Goal: Transaction & Acquisition: Purchase product/service

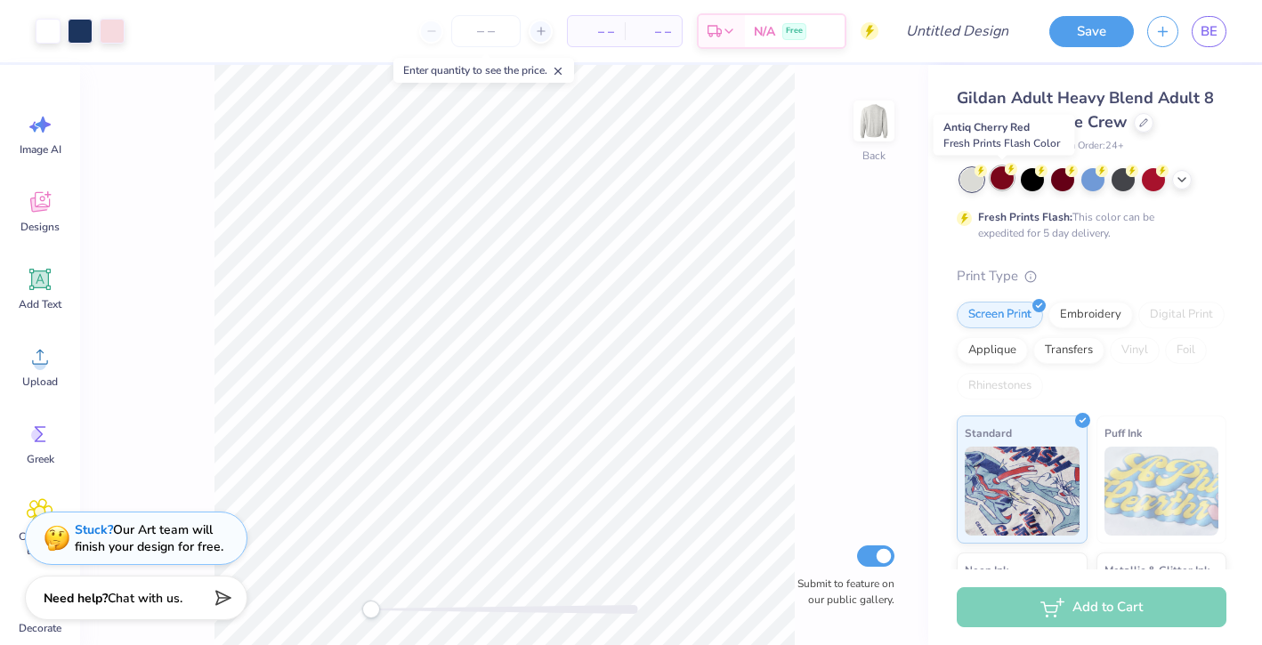
click at [1010, 174] on circle at bounding box center [1011, 169] width 12 height 12
click at [1178, 182] on icon at bounding box center [1182, 178] width 14 height 14
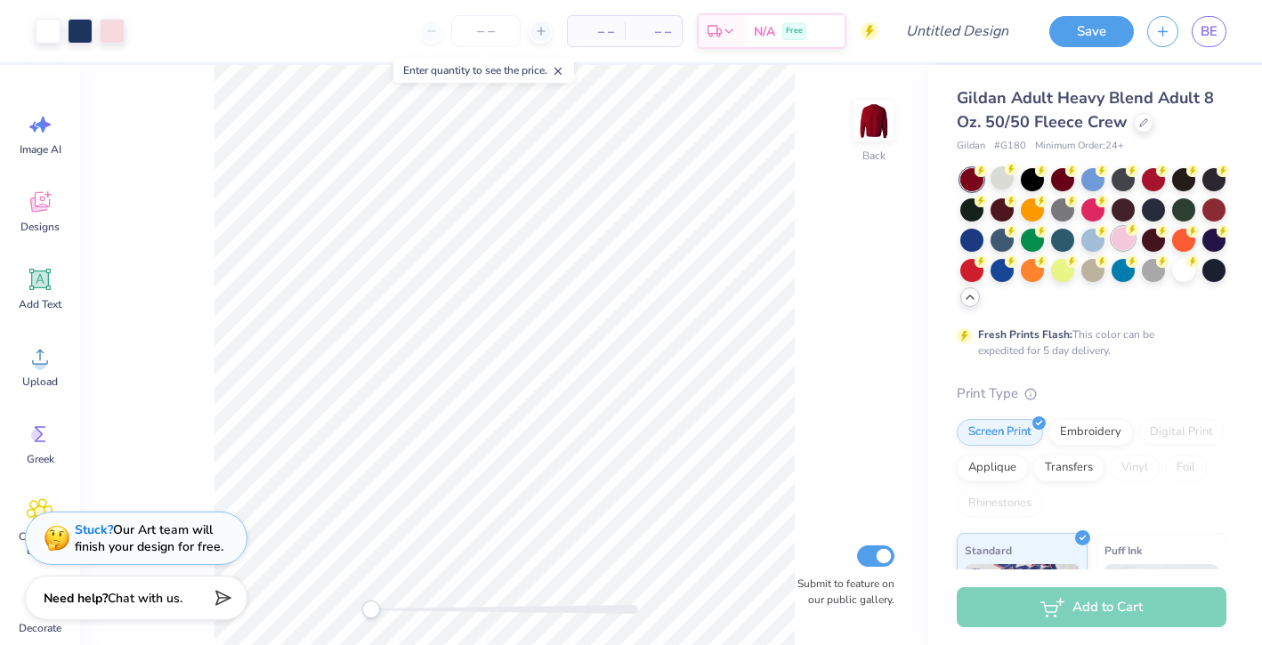
click at [1129, 243] on div at bounding box center [1123, 238] width 23 height 23
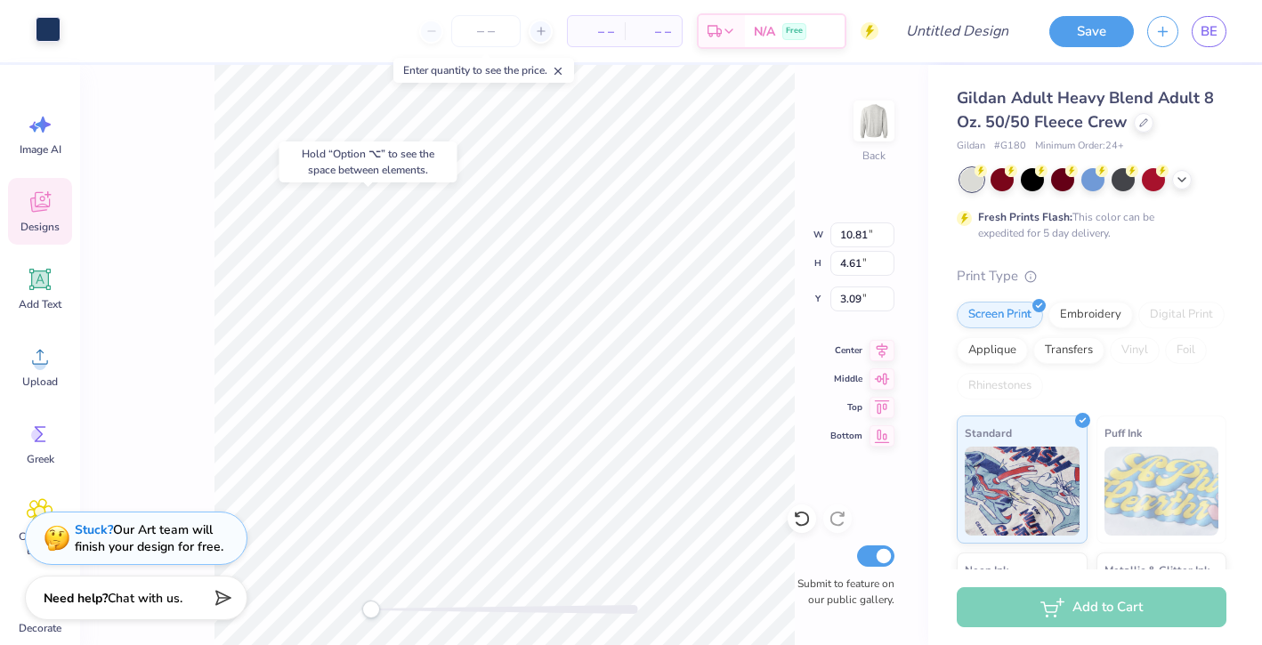
click at [53, 28] on div at bounding box center [48, 29] width 25 height 25
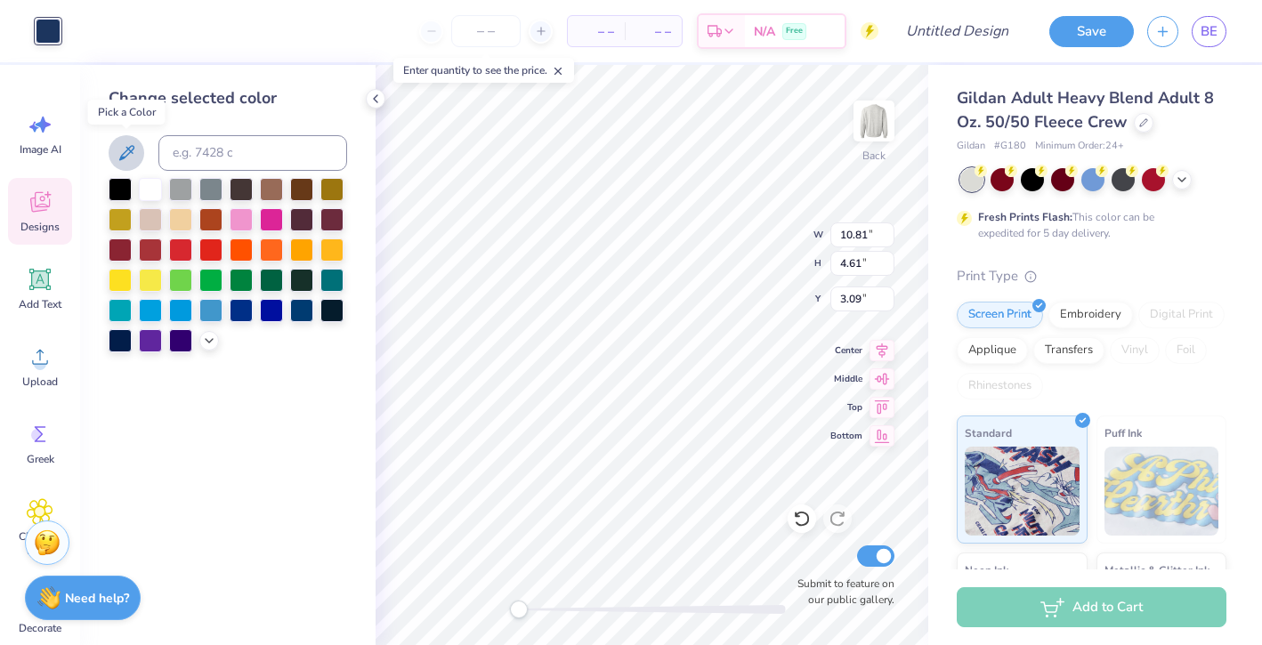
click at [116, 162] on icon at bounding box center [126, 152] width 21 height 21
click at [206, 347] on div at bounding box center [209, 339] width 20 height 20
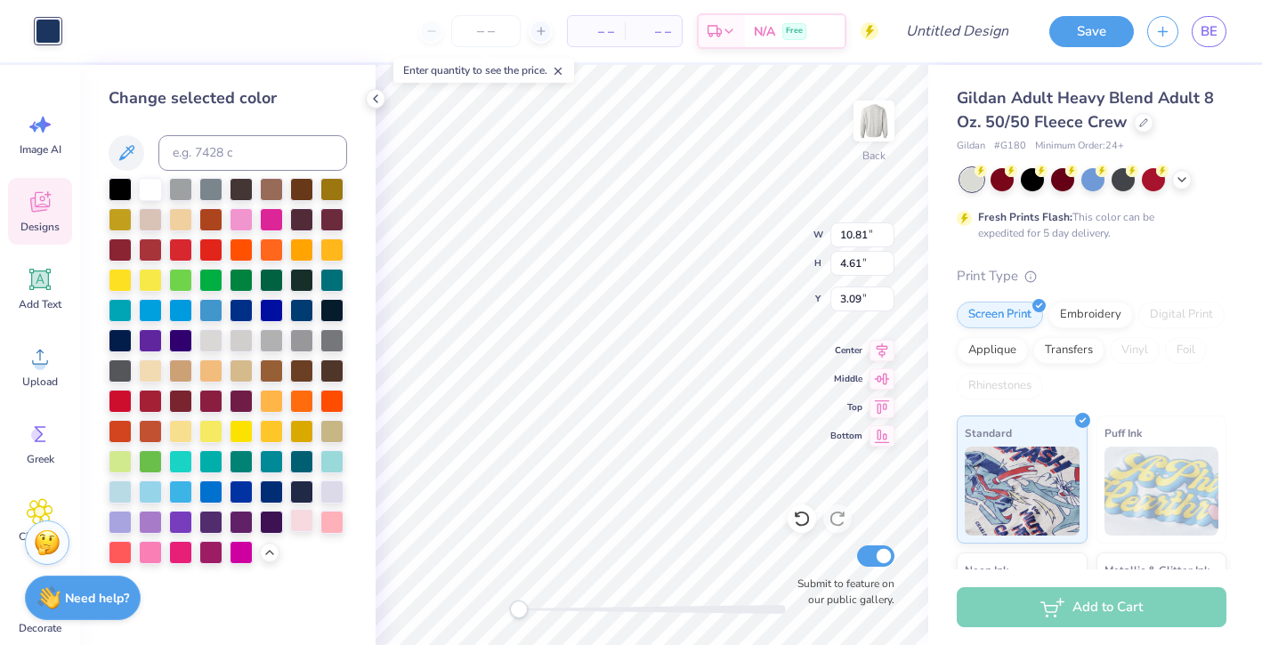
click at [302, 530] on div at bounding box center [301, 520] width 23 height 23
click at [301, 521] on div at bounding box center [301, 520] width 23 height 23
click at [119, 145] on icon at bounding box center [126, 152] width 21 height 21
click at [804, 514] on div "Back W 10.81 10.81 " H 4.61 4.61 " Y 3.09 3.09 " Center Middle Top Bottom Submi…" at bounding box center [652, 355] width 553 height 580
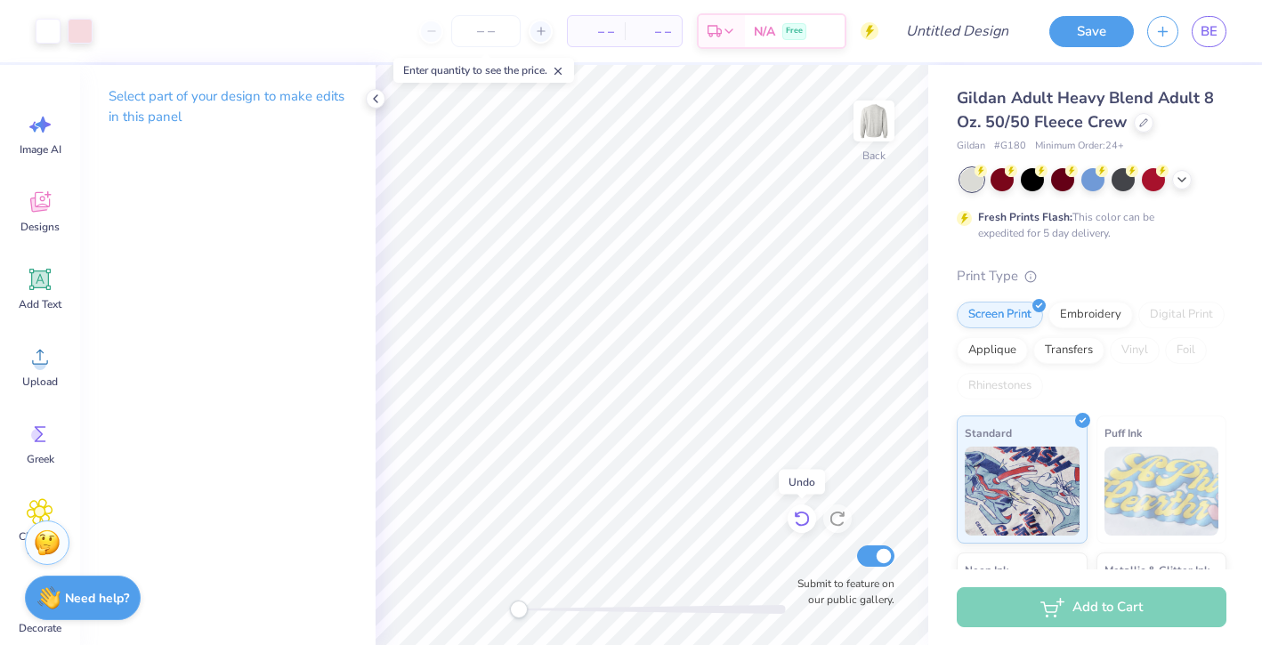
click at [804, 514] on icon at bounding box center [802, 519] width 18 height 18
click at [1182, 182] on icon at bounding box center [1182, 178] width 14 height 14
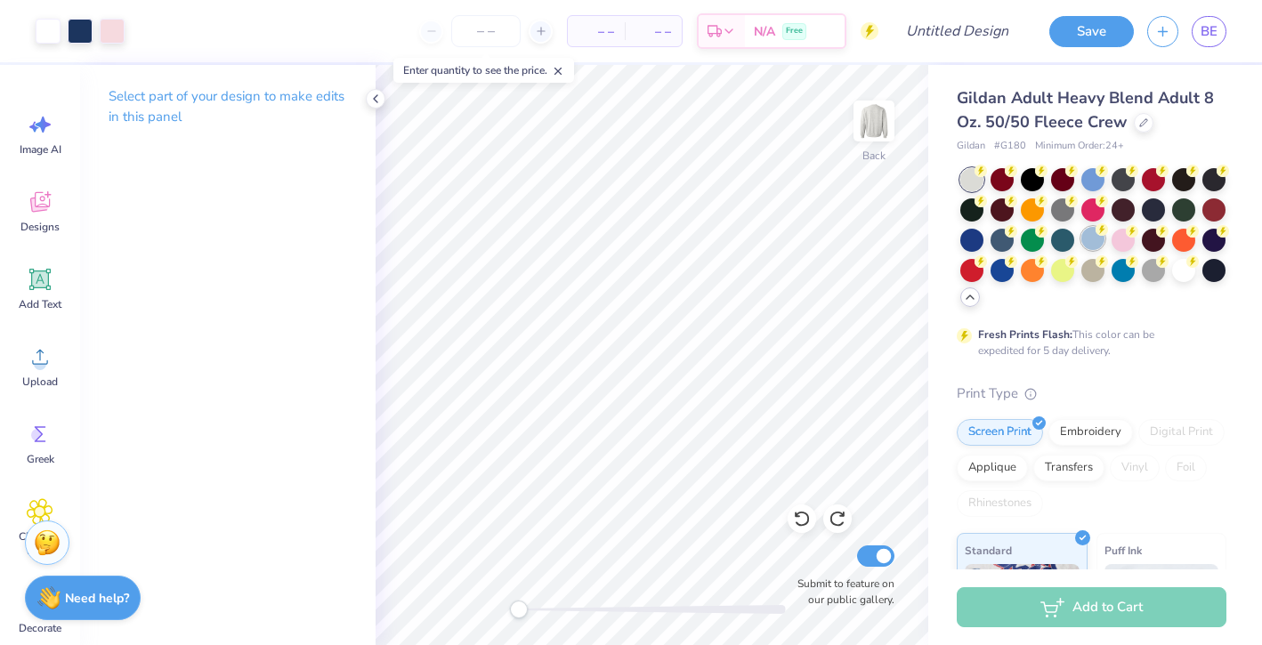
click at [1090, 244] on div at bounding box center [1092, 238] width 23 height 23
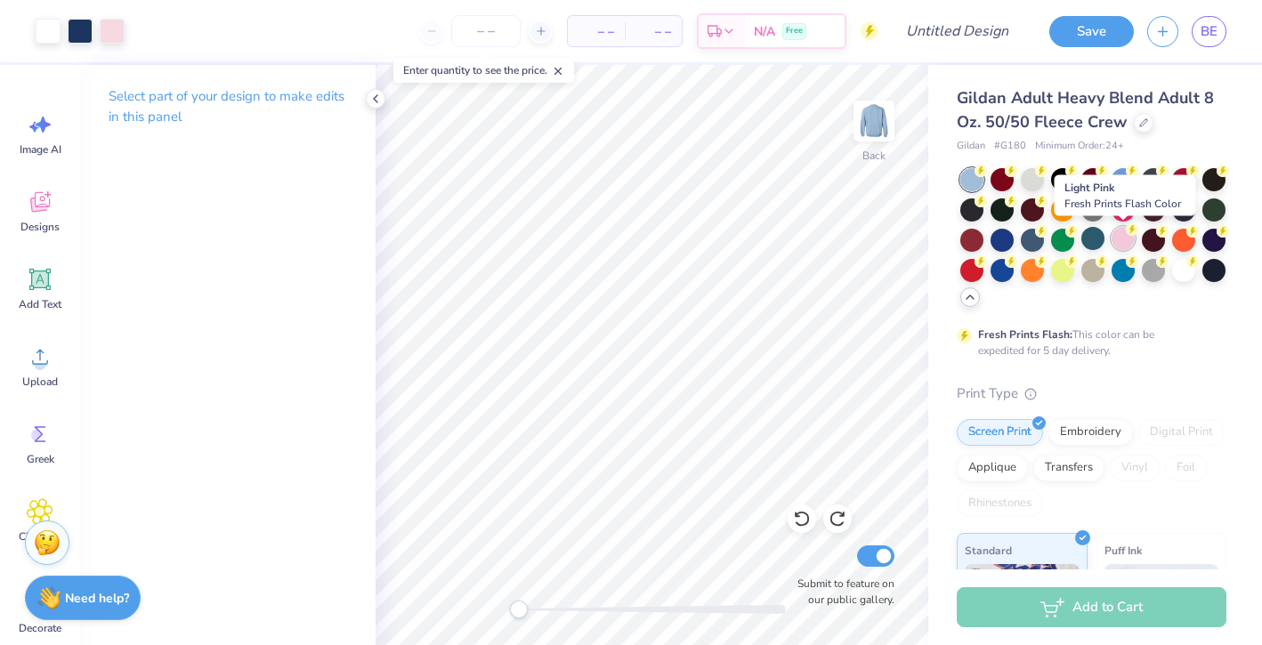
click at [1127, 247] on div at bounding box center [1123, 238] width 23 height 23
click at [1135, 126] on div at bounding box center [1144, 121] width 20 height 20
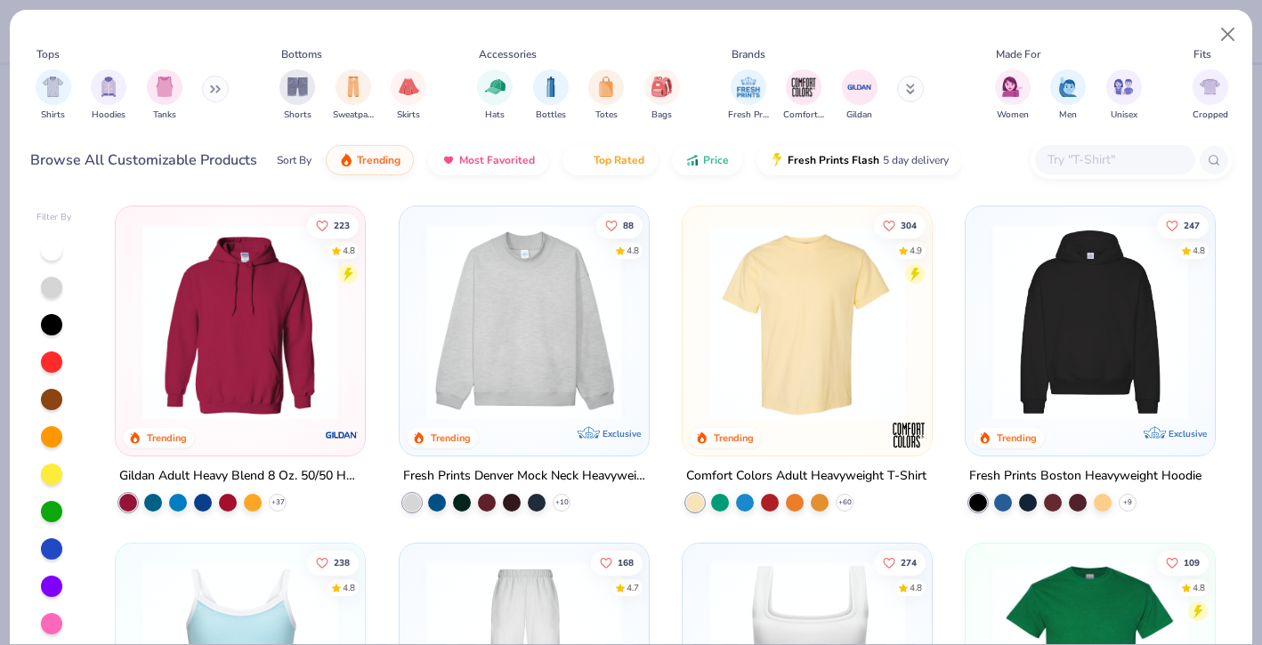
click at [133, 97] on div "Shirts Hoodies Tanks" at bounding box center [132, 95] width 205 height 66
click at [117, 94] on img "filter for Hoodies" at bounding box center [109, 85] width 20 height 20
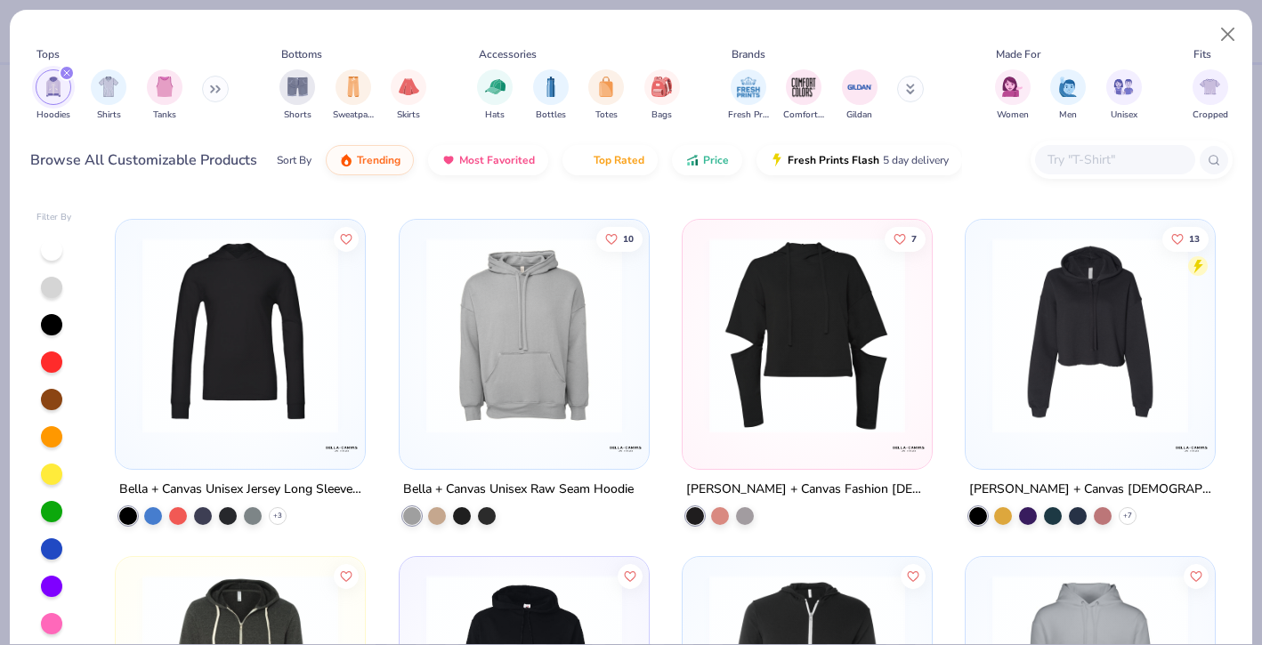
scroll to position [10204, 0]
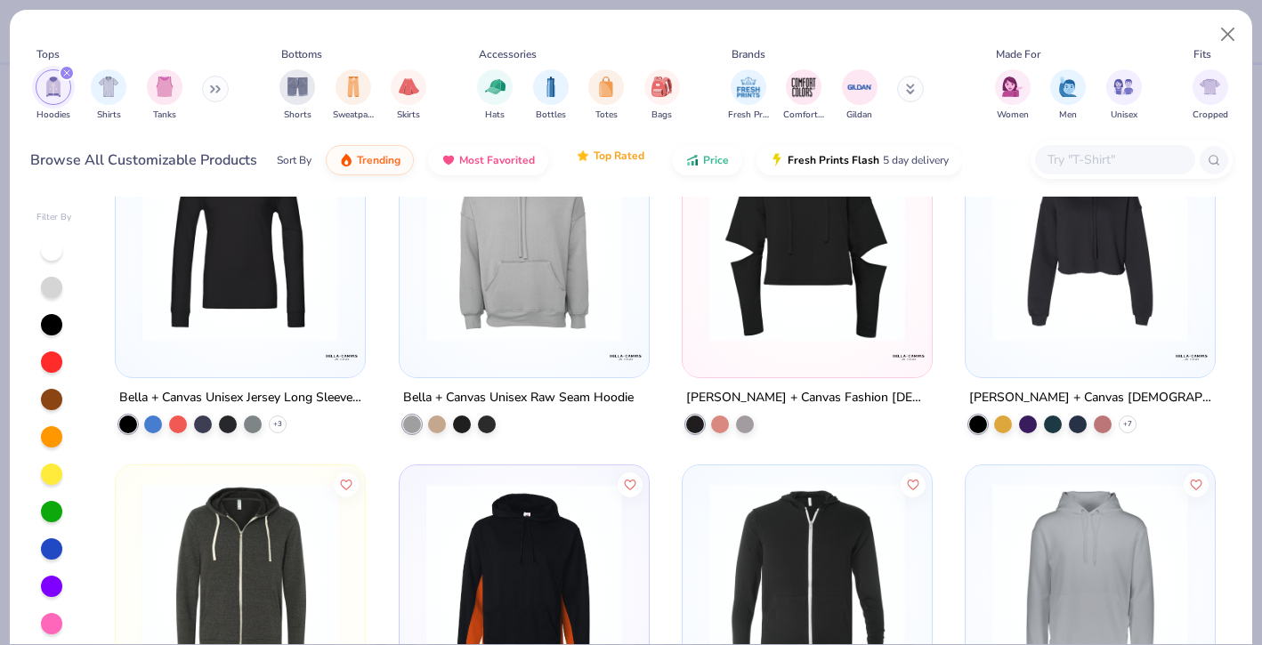
click at [619, 165] on button "Top Rated" at bounding box center [609, 156] width 95 height 30
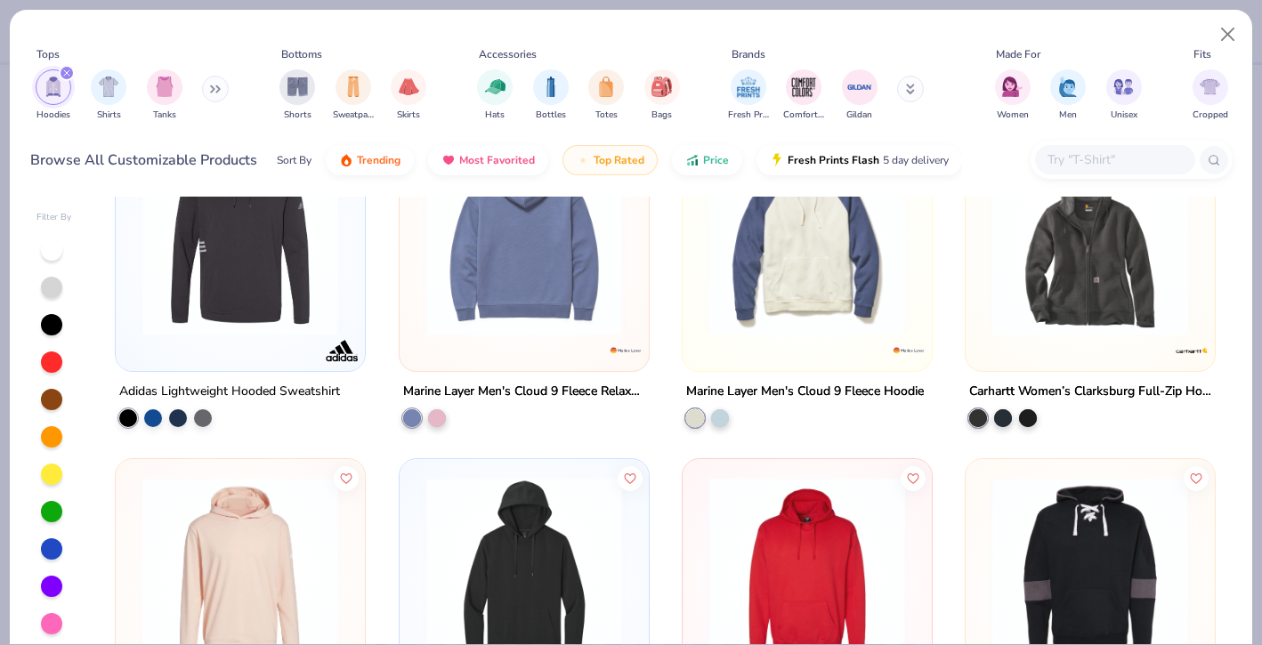
scroll to position [4303, 0]
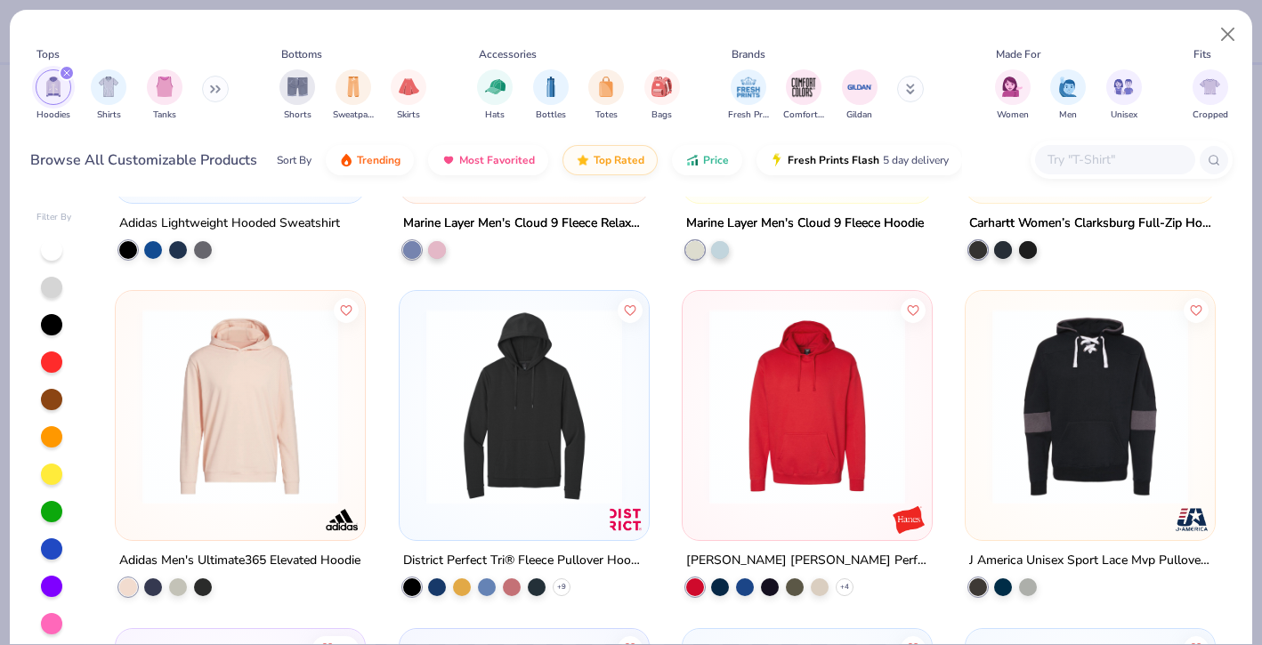
click at [71, 69] on div "filter for Hoodies" at bounding box center [67, 73] width 16 height 16
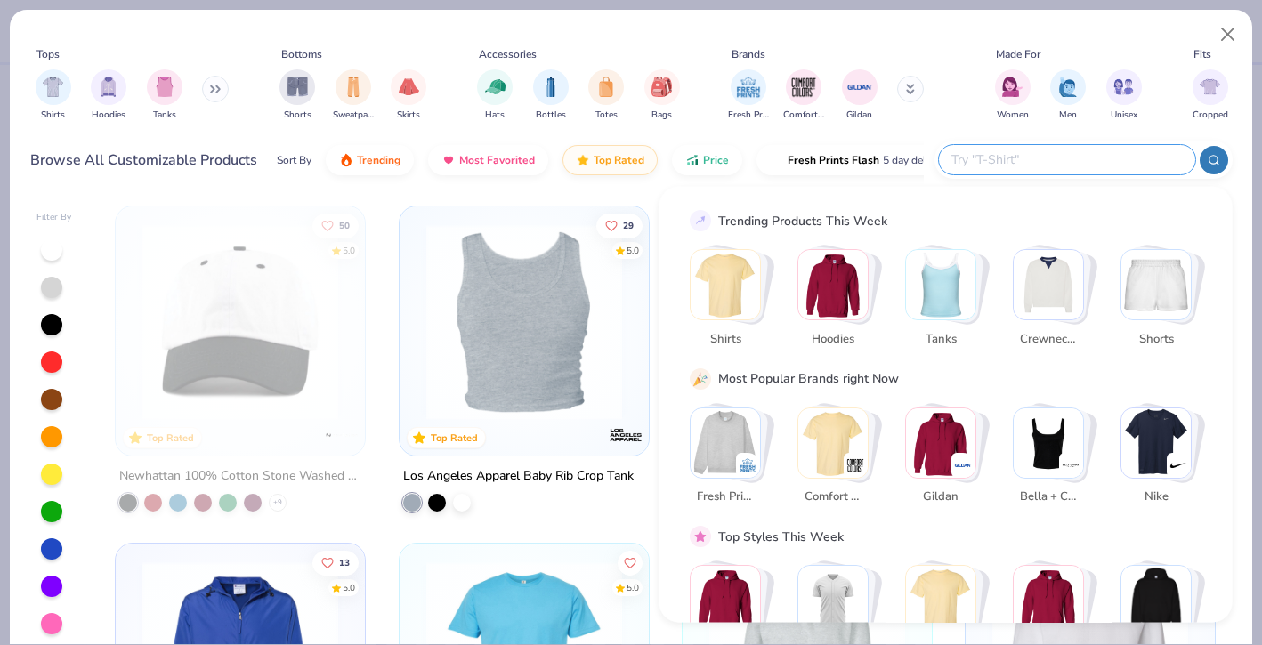
click at [1069, 162] on input "text" at bounding box center [1066, 160] width 233 height 20
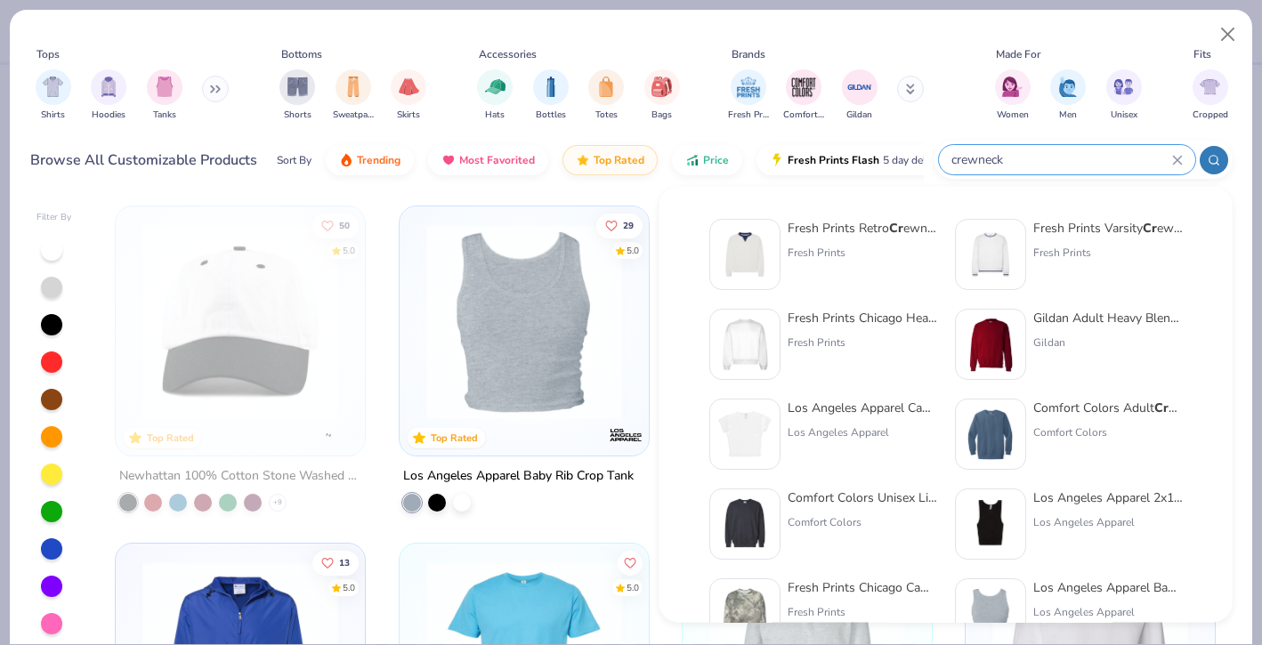
type input "crewneck"
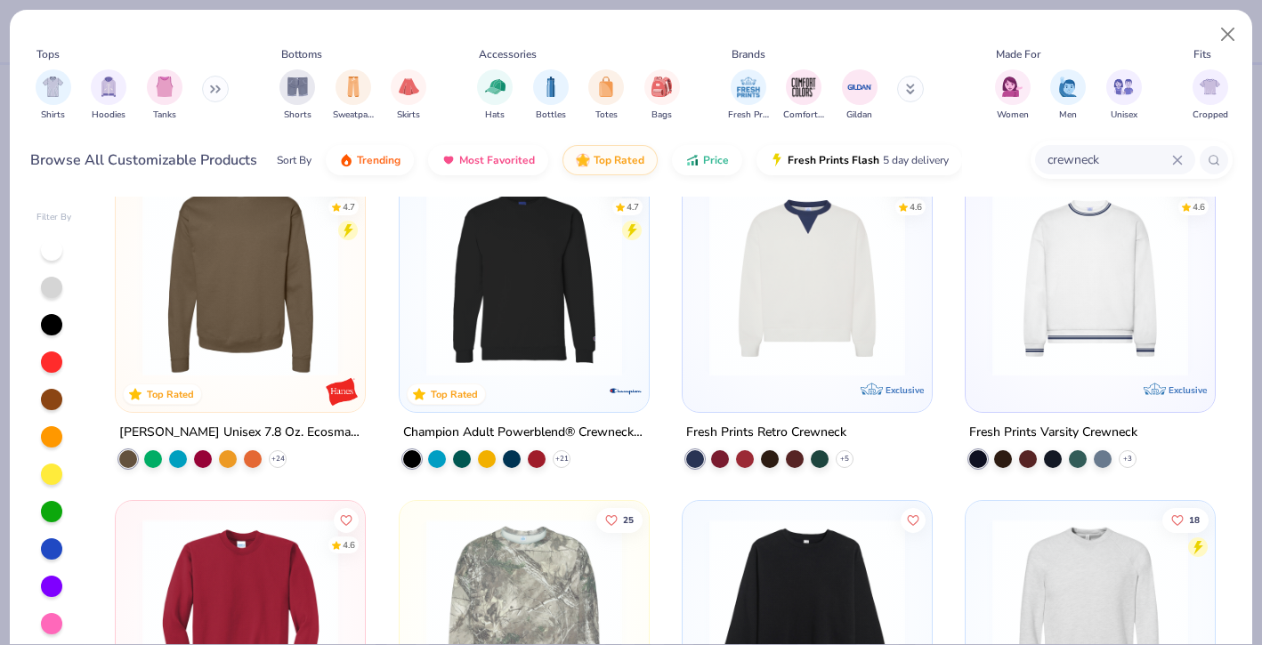
scroll to position [379, 0]
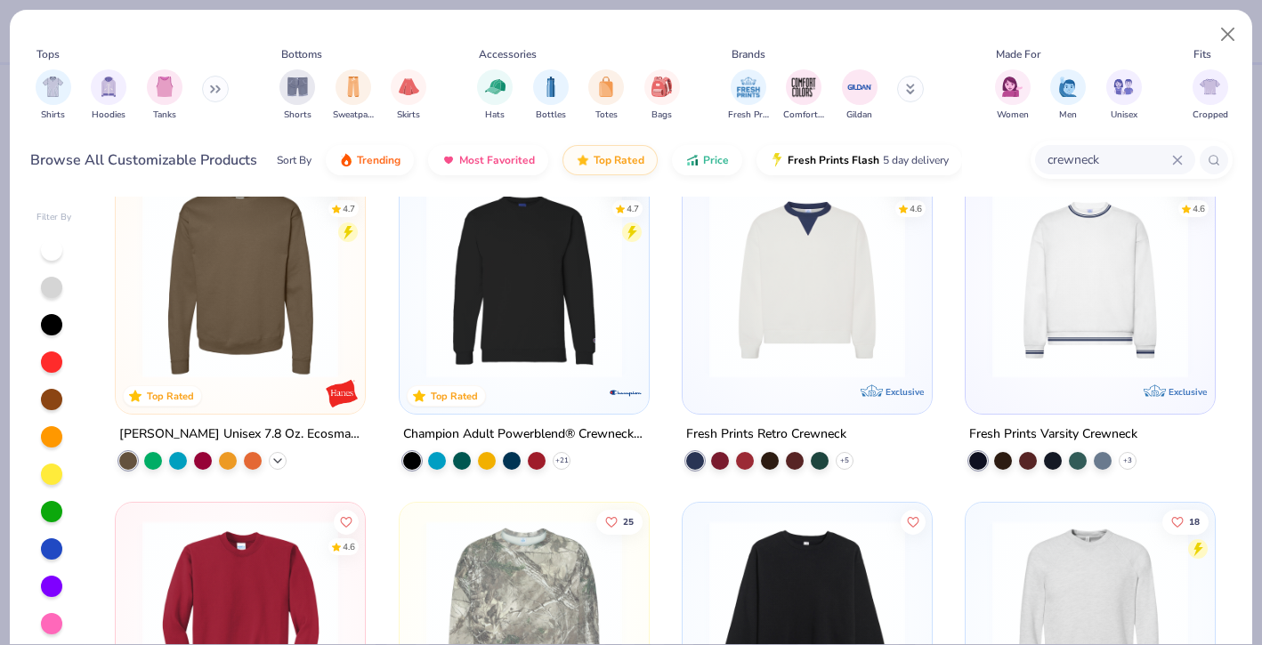
click at [279, 468] on div "54 4.7 Top Rated [PERSON_NAME] Unisex 7.8 Oz. Ecosmart 50/50 Crewneck Sweatshir…" at bounding box center [240, 317] width 251 height 306
click at [279, 459] on polyline at bounding box center [277, 461] width 7 height 4
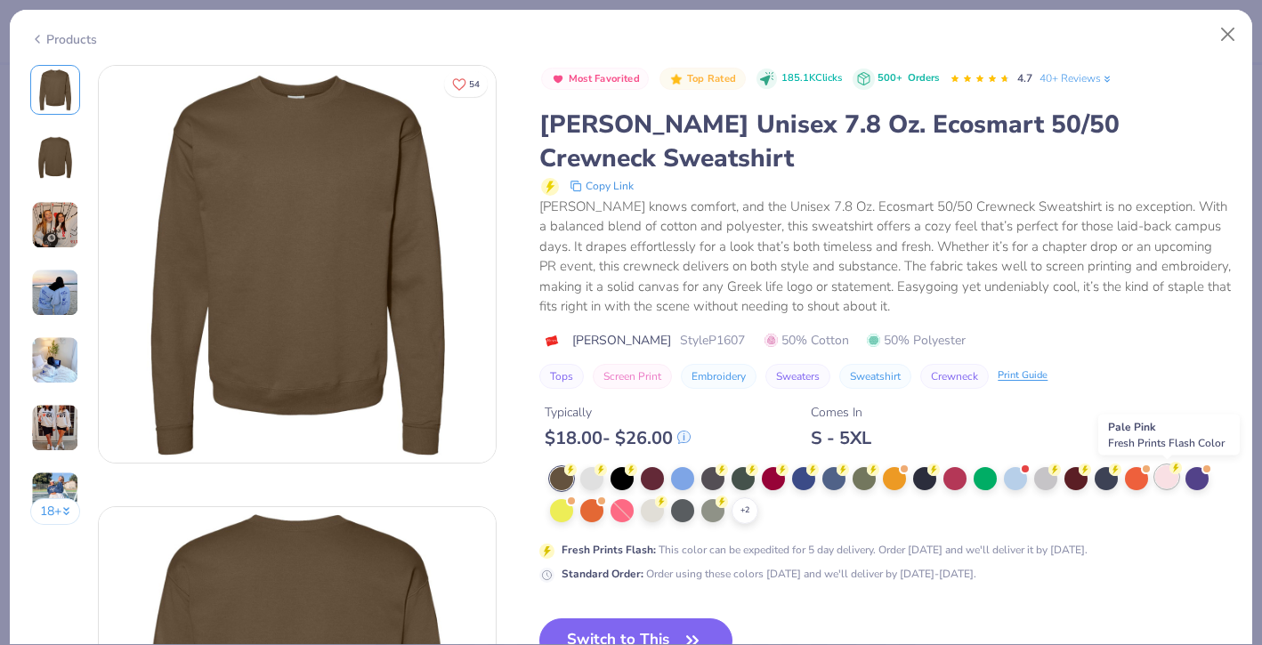
click at [1177, 481] on div at bounding box center [1166, 476] width 23 height 23
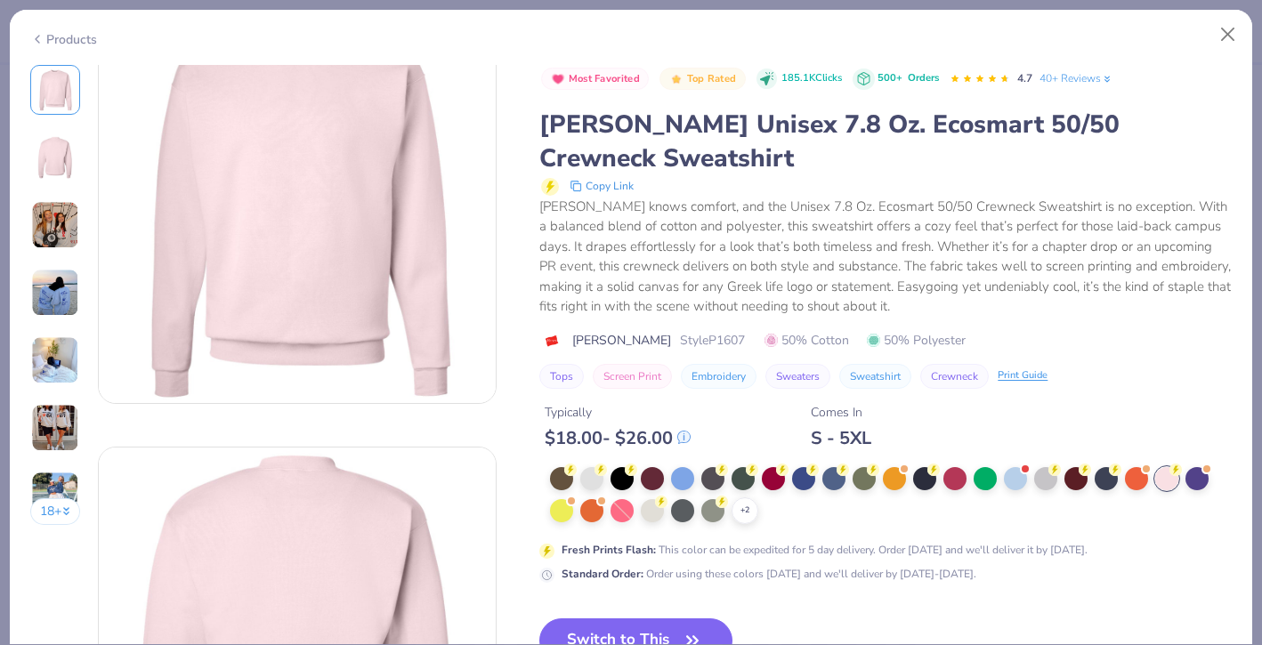
scroll to position [94, 0]
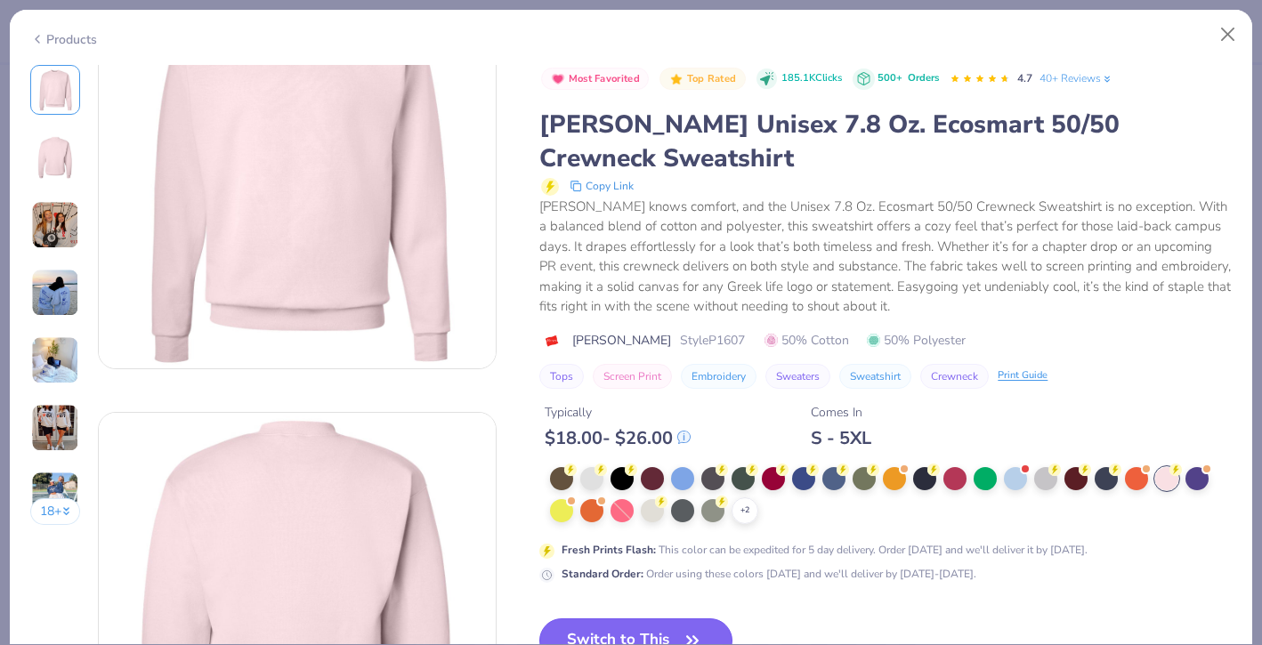
click at [689, 630] on icon "button" at bounding box center [692, 640] width 25 height 25
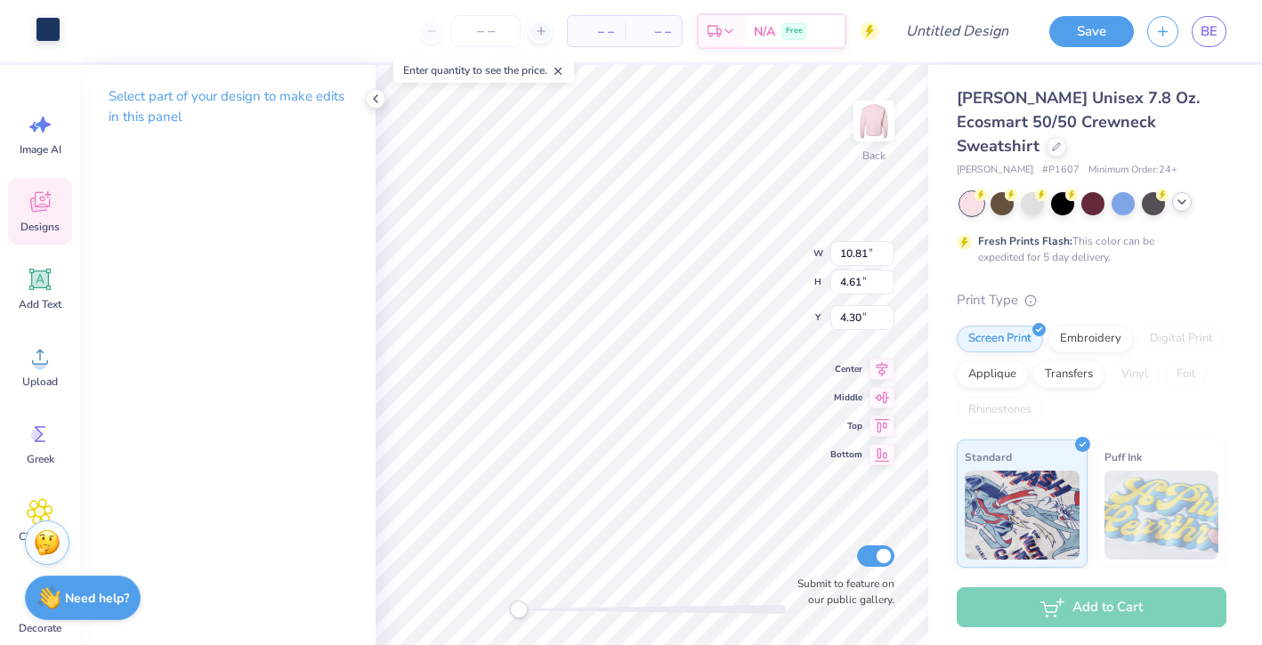
click at [54, 36] on div at bounding box center [48, 29] width 25 height 25
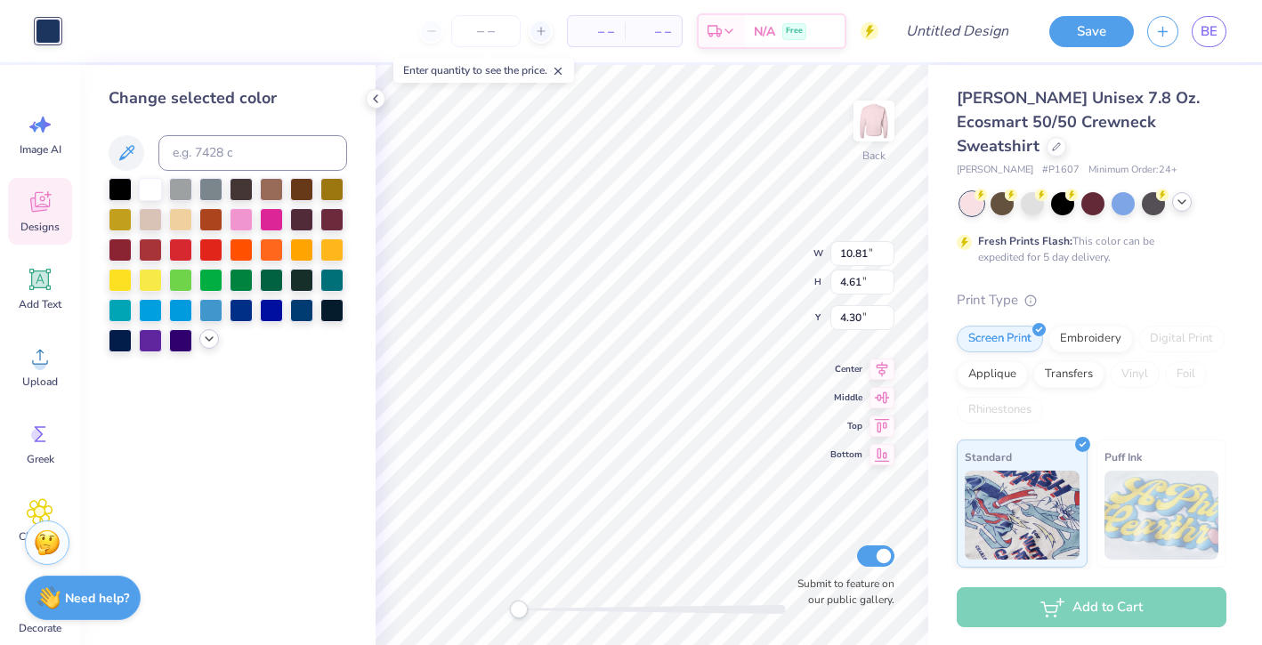
click at [208, 346] on div at bounding box center [209, 339] width 20 height 20
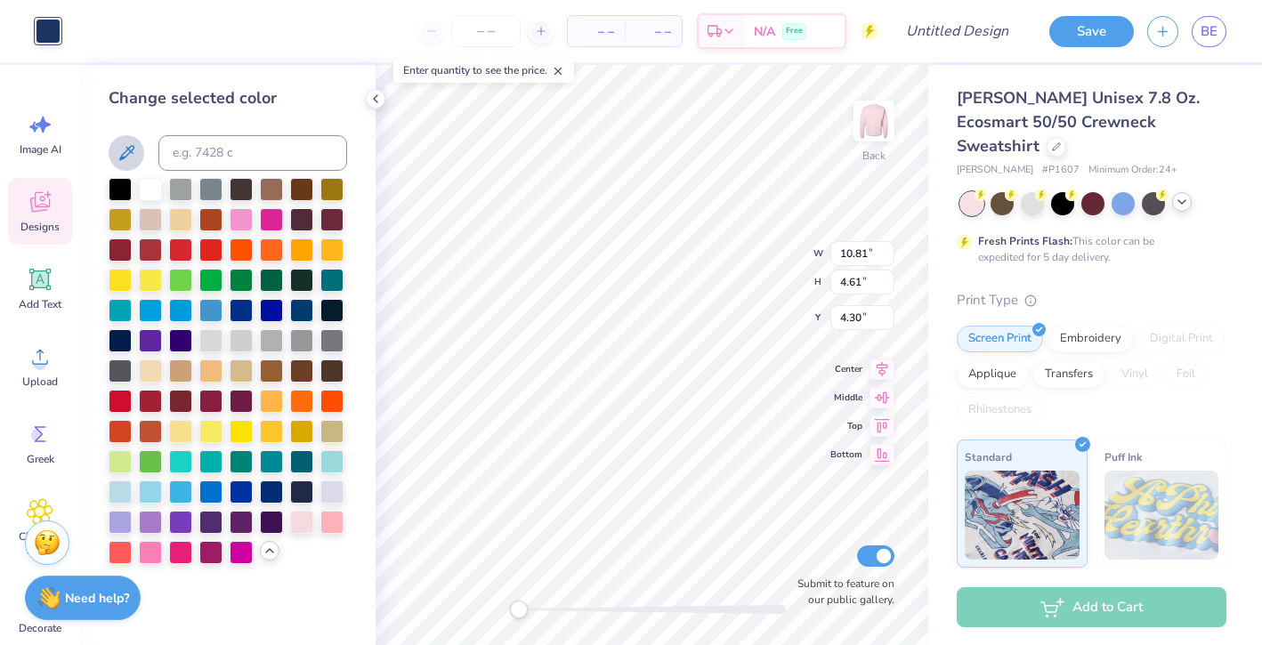
click at [129, 161] on icon at bounding box center [126, 152] width 21 height 21
click at [329, 497] on div at bounding box center [331, 490] width 23 height 23
click at [125, 148] on icon at bounding box center [126, 152] width 21 height 21
click at [810, 517] on div "Back W 10.81 10.81 " H 4.61 4.61 " Y 4.30 4.30 " Center Middle Top Bottom Submi…" at bounding box center [652, 355] width 553 height 580
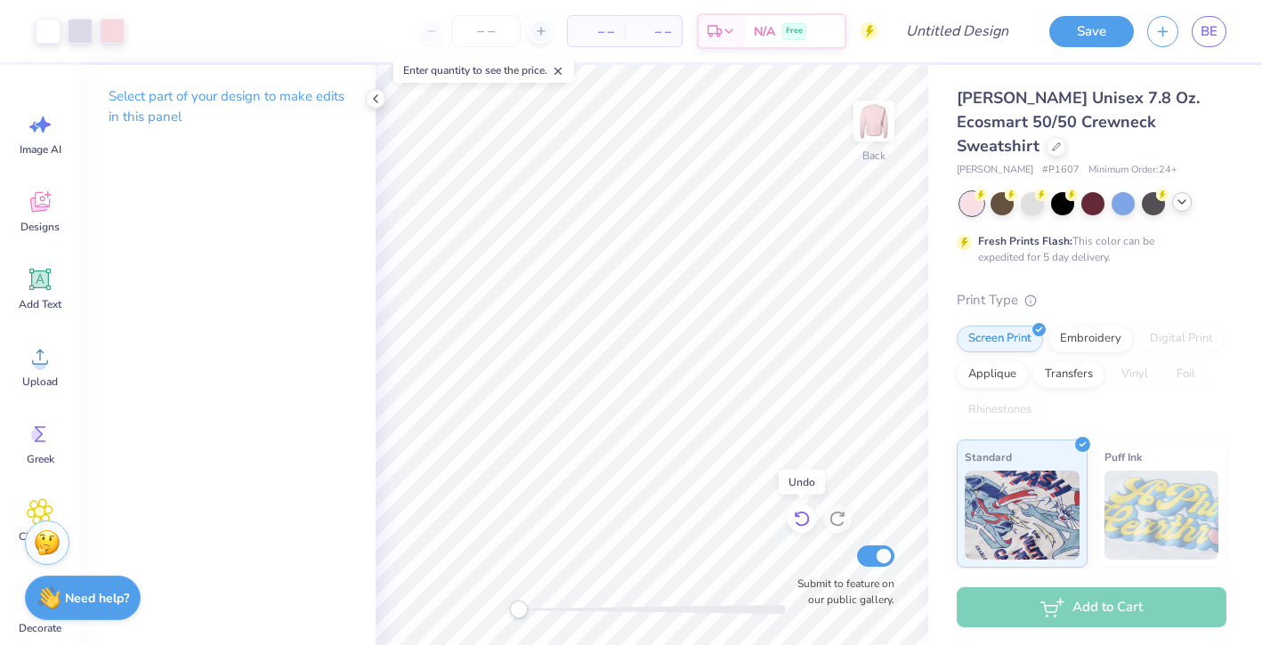
click at [808, 517] on icon at bounding box center [801, 520] width 15 height 16
click at [805, 513] on icon at bounding box center [802, 519] width 18 height 18
